Goal: Find specific page/section: Find specific page/section

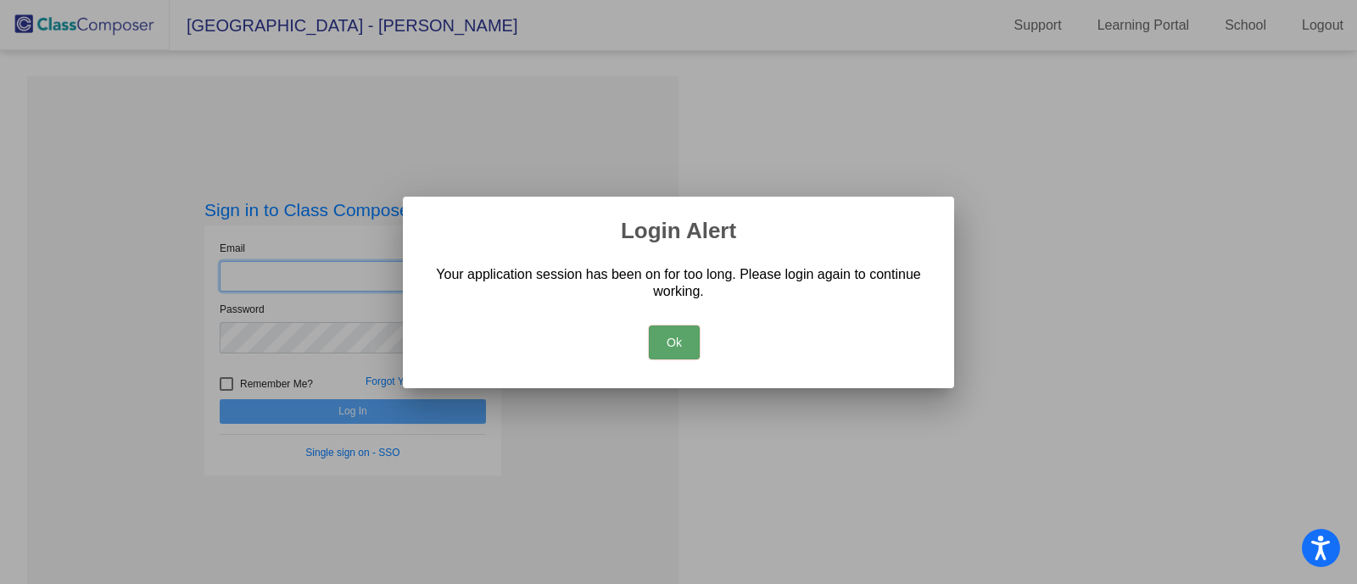
type input "[PERSON_NAME][EMAIL_ADDRESS][DOMAIN_NAME]"
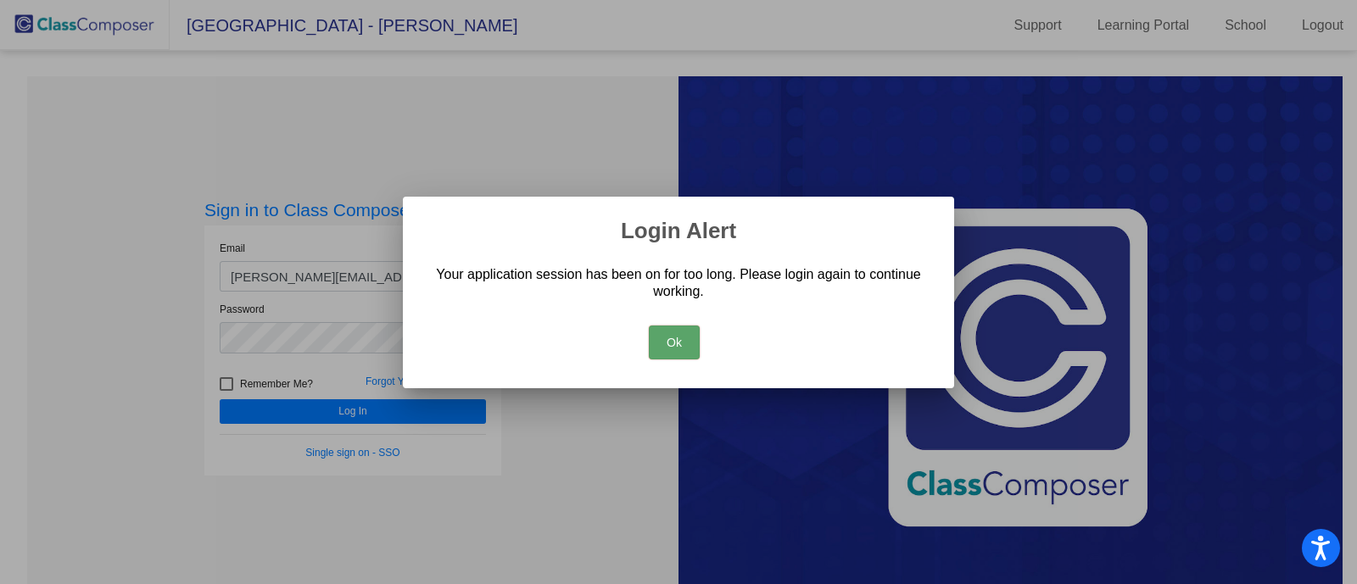
click at [678, 326] on button "Ok" at bounding box center [674, 343] width 51 height 34
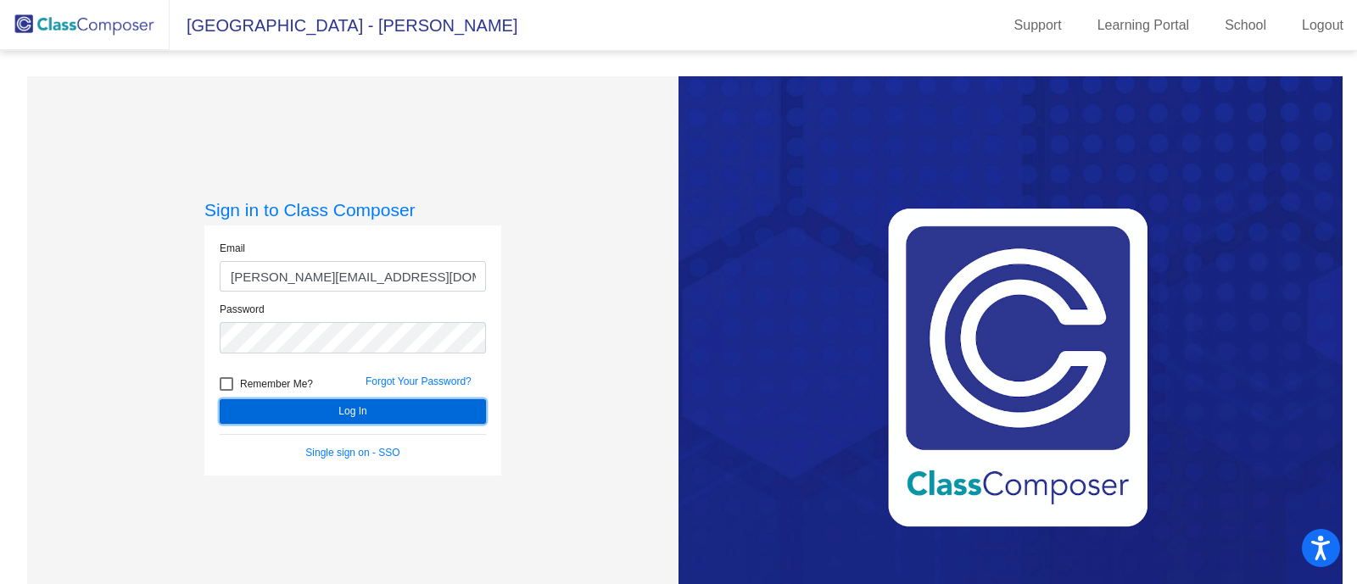
click at [392, 405] on button "Log In" at bounding box center [353, 411] width 266 height 25
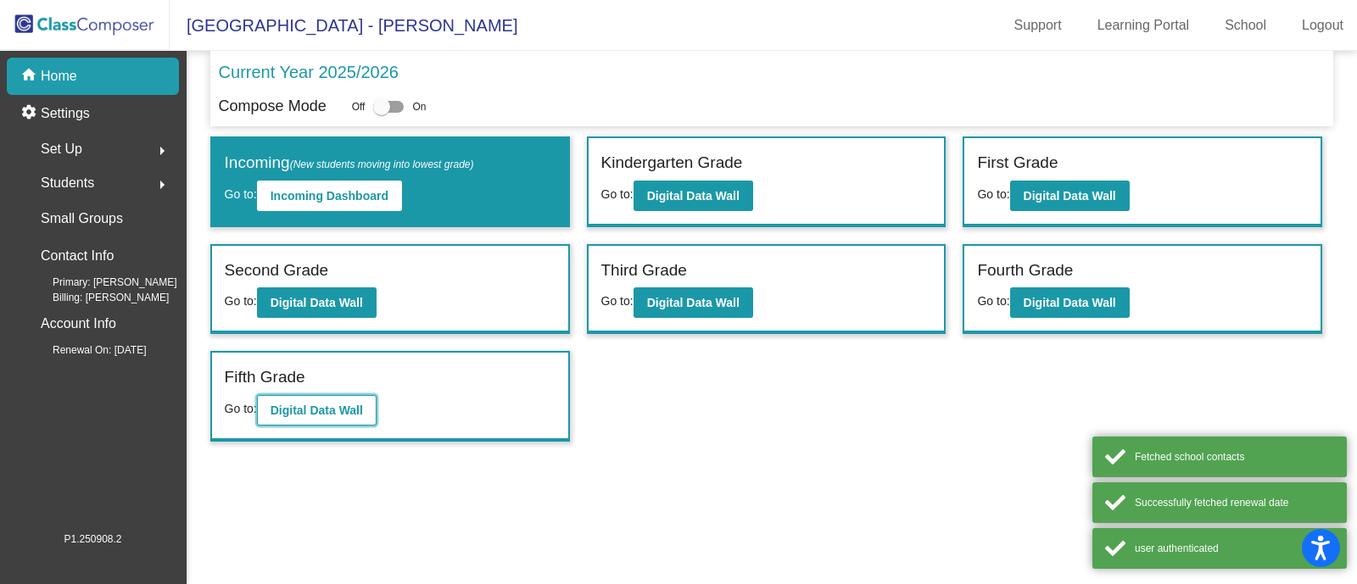
click at [348, 416] on button "Digital Data Wall" at bounding box center [317, 410] width 120 height 31
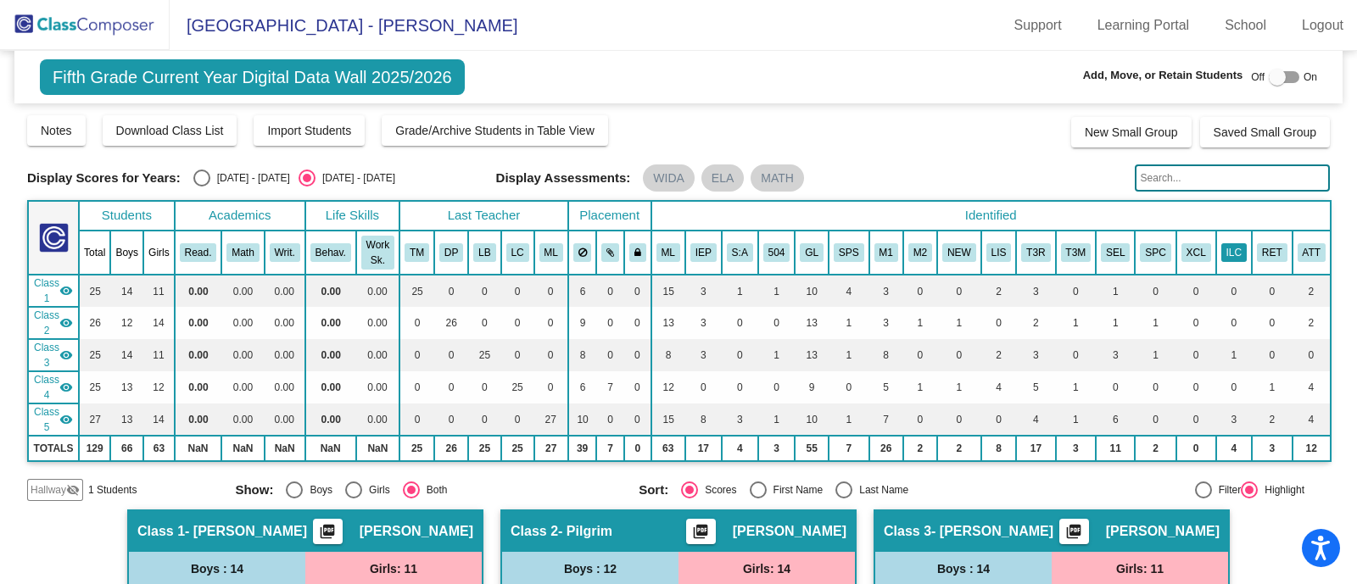
click at [1221, 248] on button "ILC" at bounding box center [1233, 252] width 25 height 19
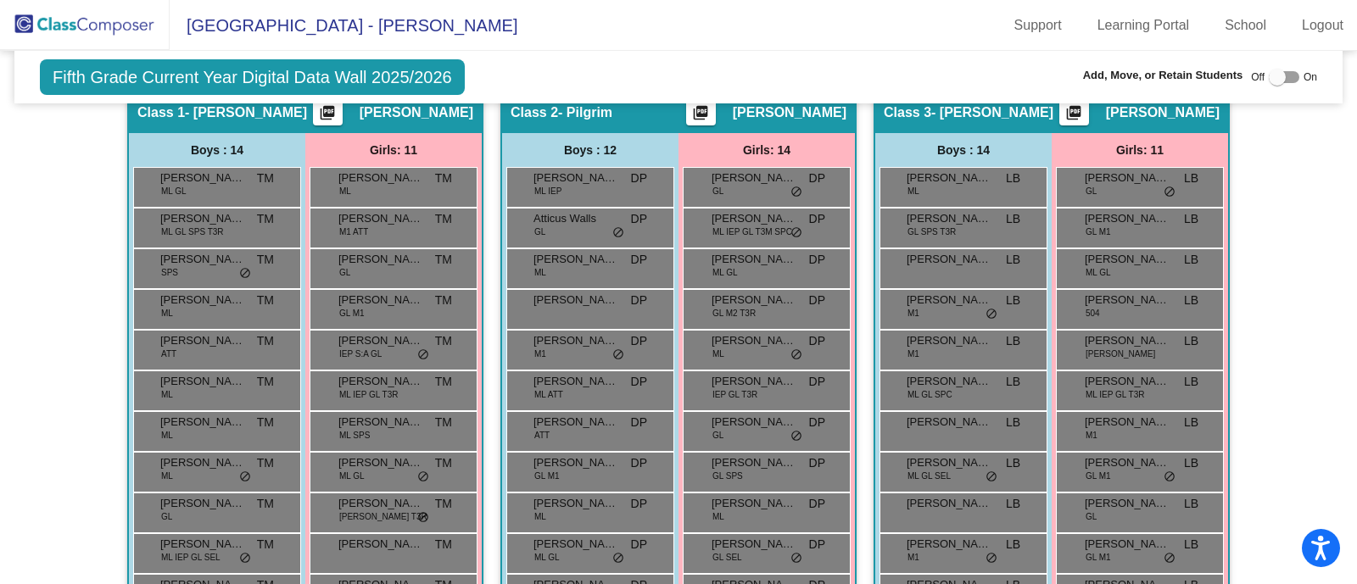
scroll to position [314, 0]
